Goal: Book appointment/travel/reservation

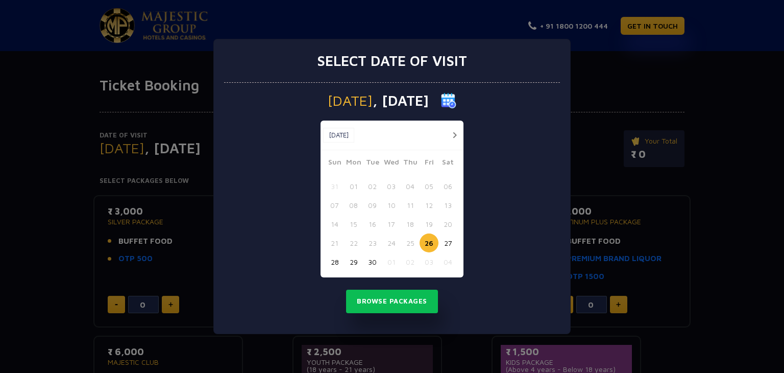
click at [335, 263] on button "28" at bounding box center [334, 261] width 19 height 19
click at [390, 303] on button "Browse Packages" at bounding box center [392, 300] width 92 height 23
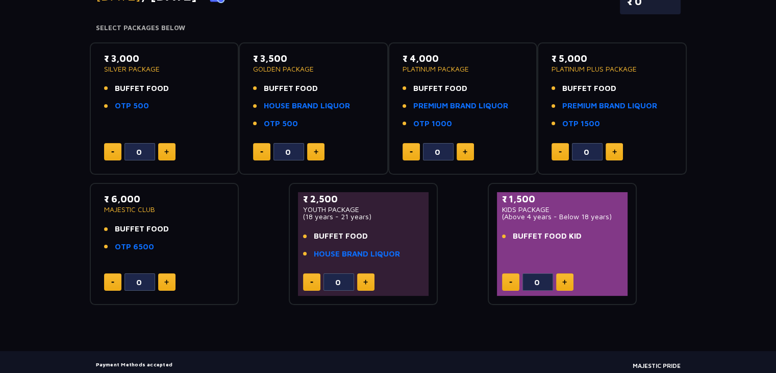
scroll to position [105, 0]
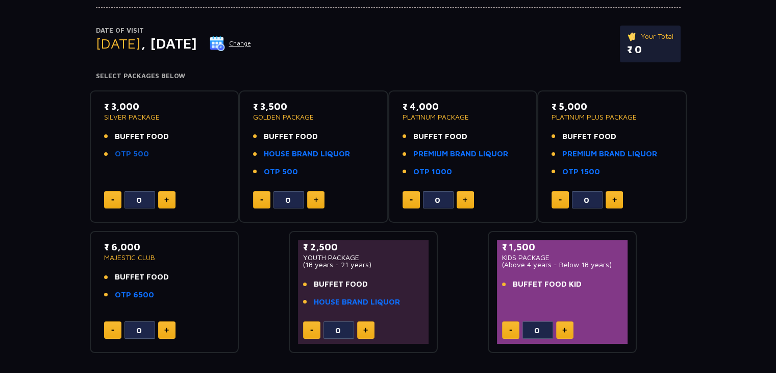
click at [137, 153] on link "OTP 500" at bounding box center [132, 154] width 34 height 12
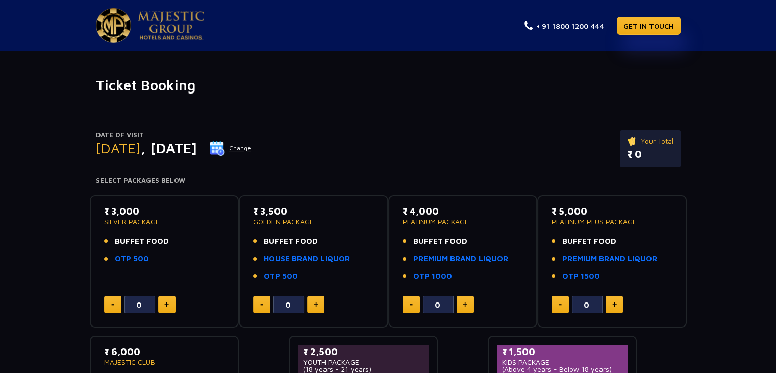
click at [180, 27] on img at bounding box center [171, 25] width 66 height 29
